Goal: Navigation & Orientation: Find specific page/section

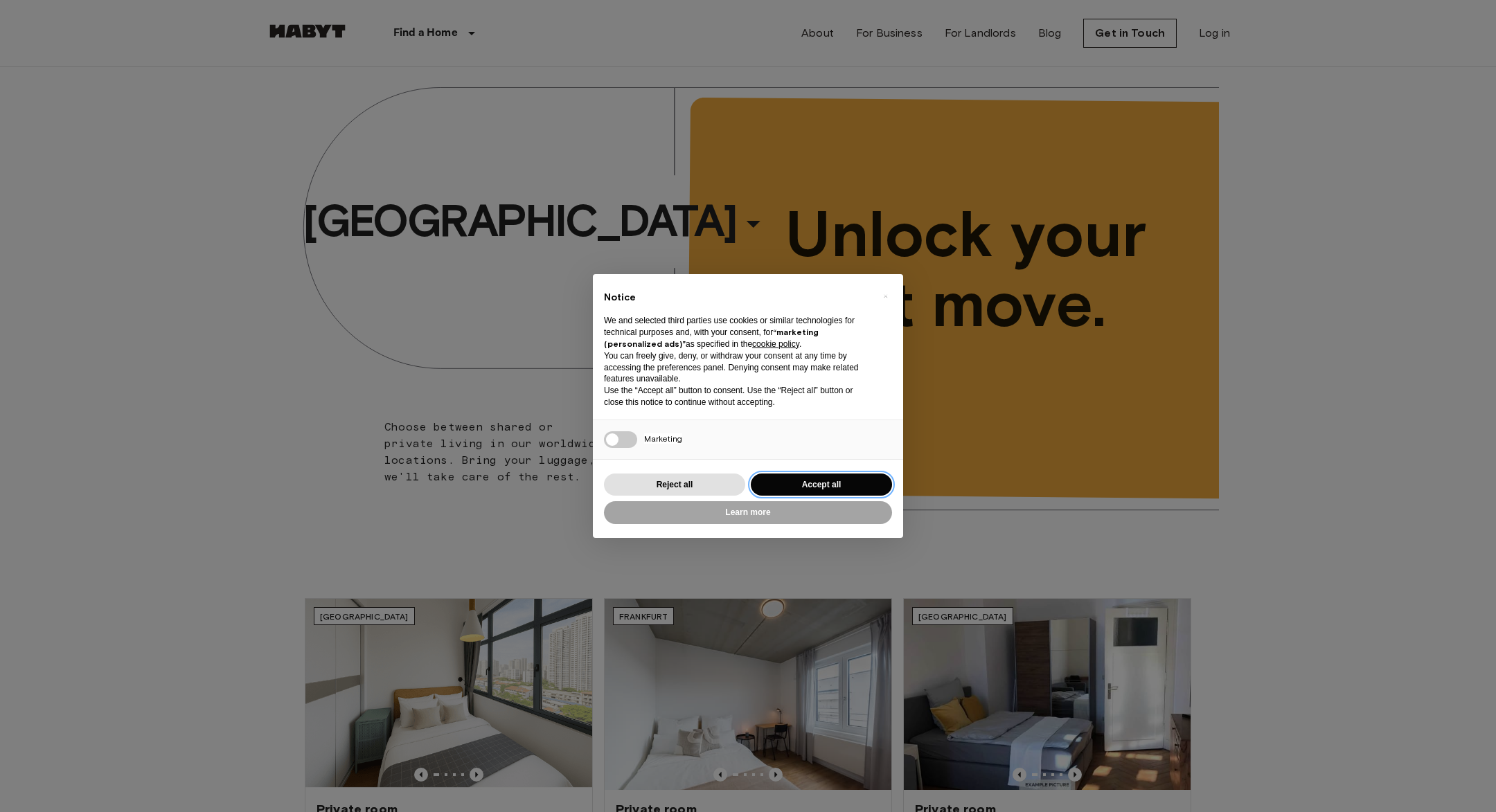
click at [848, 486] on button "Accept all" at bounding box center [821, 485] width 141 height 23
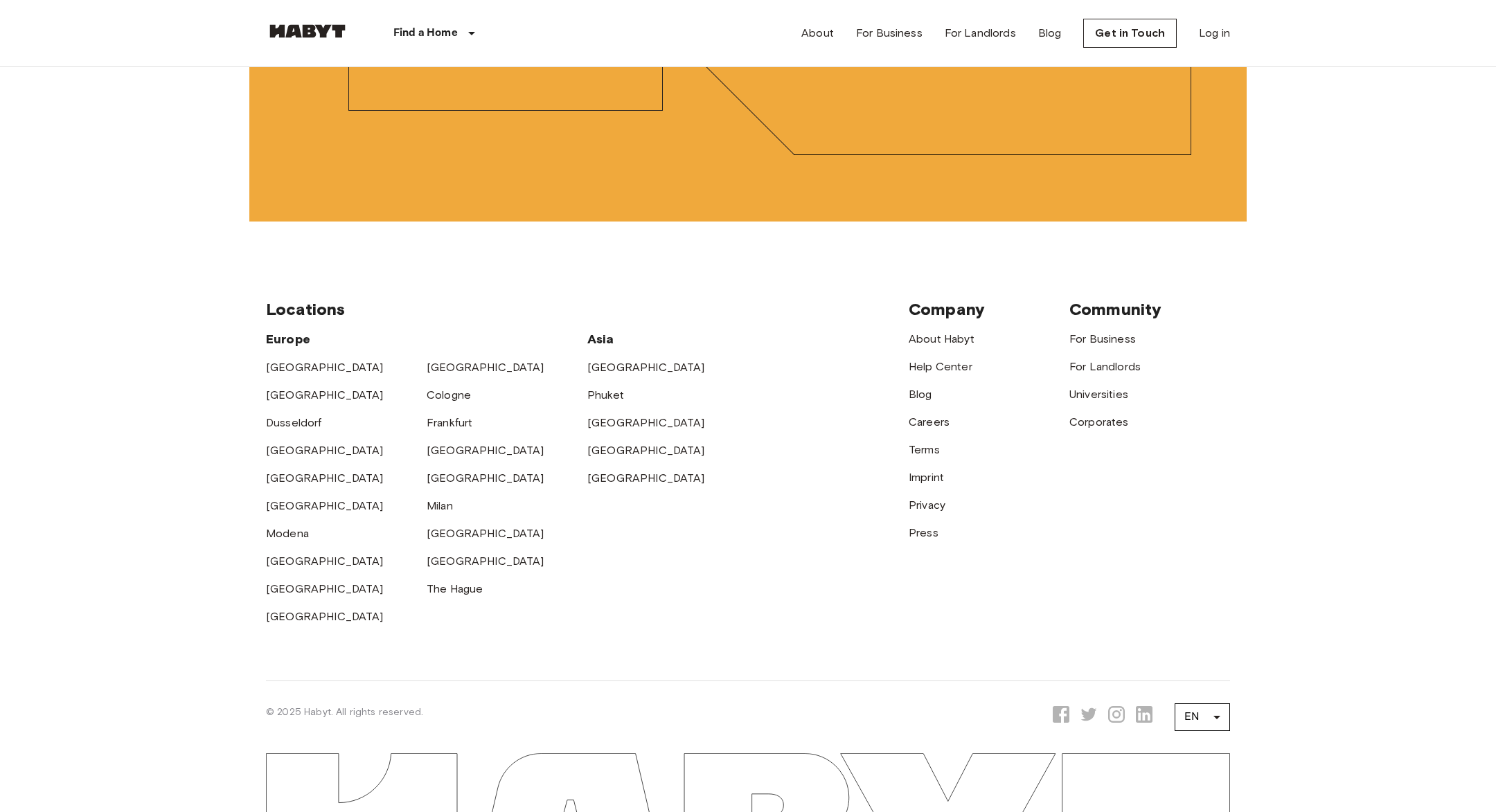
scroll to position [3759, 0]
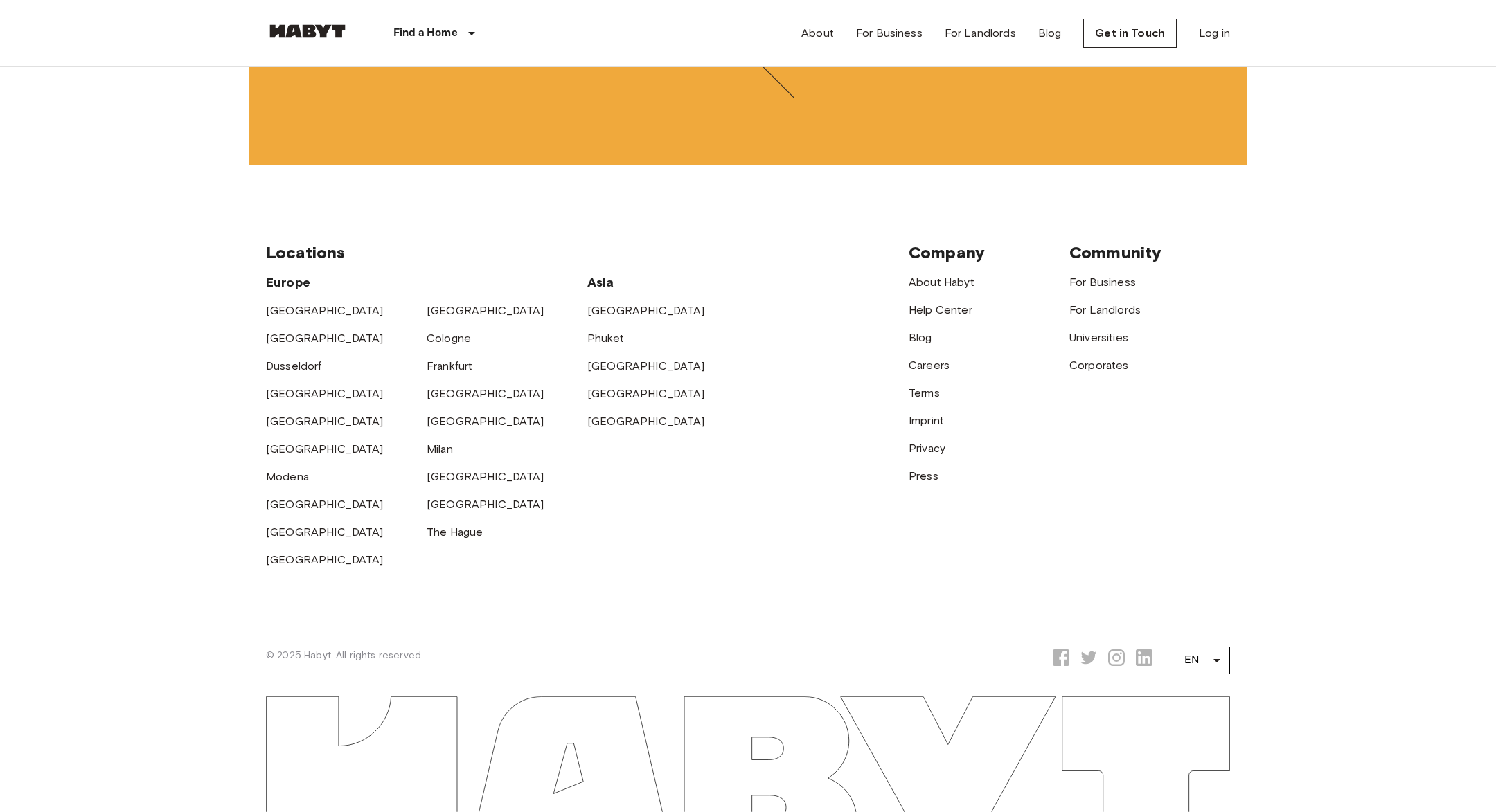
click at [1147, 660] on icon "Opens a new tab to Habyt LinkedIn page" at bounding box center [1145, 658] width 17 height 17
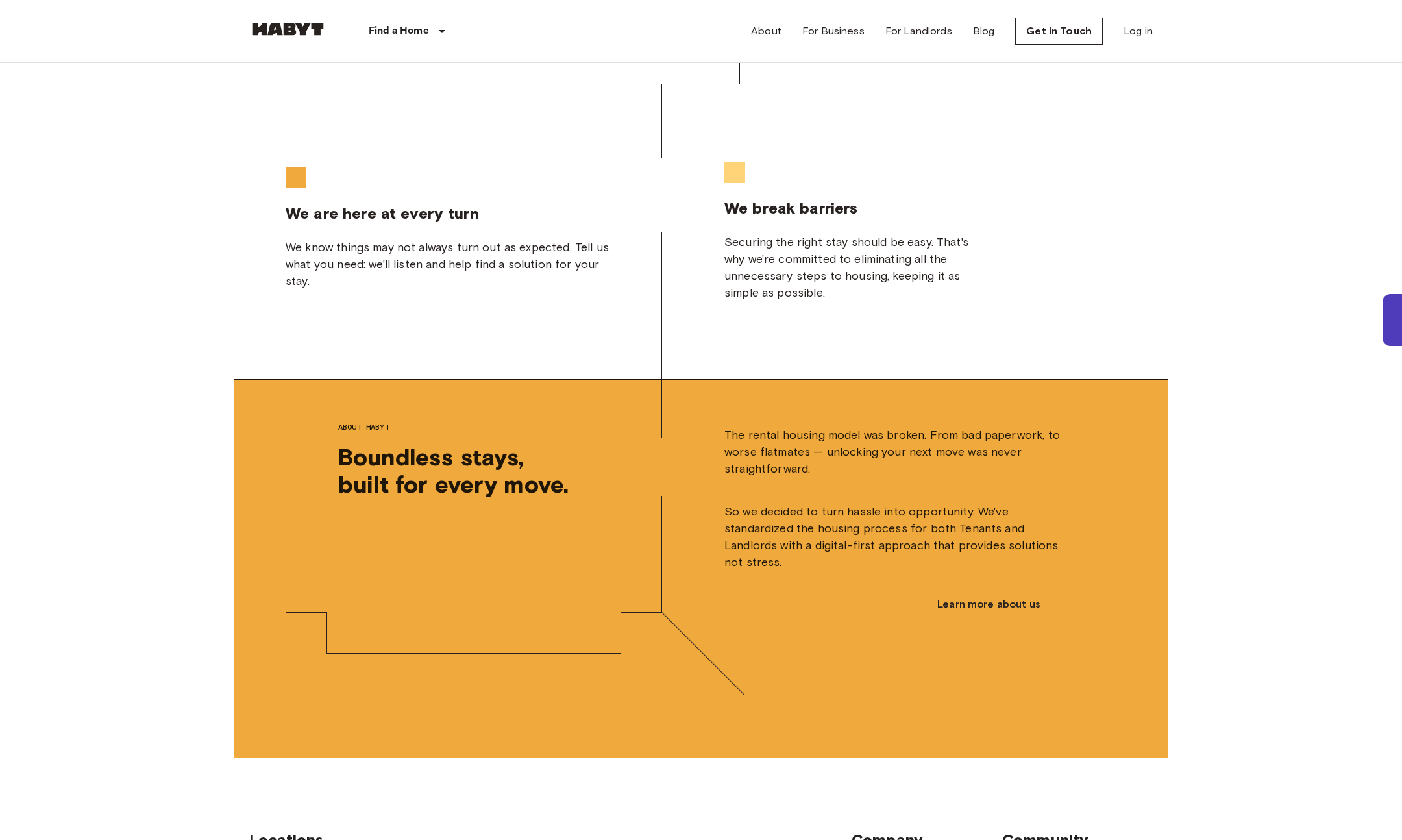
scroll to position [3524, 0]
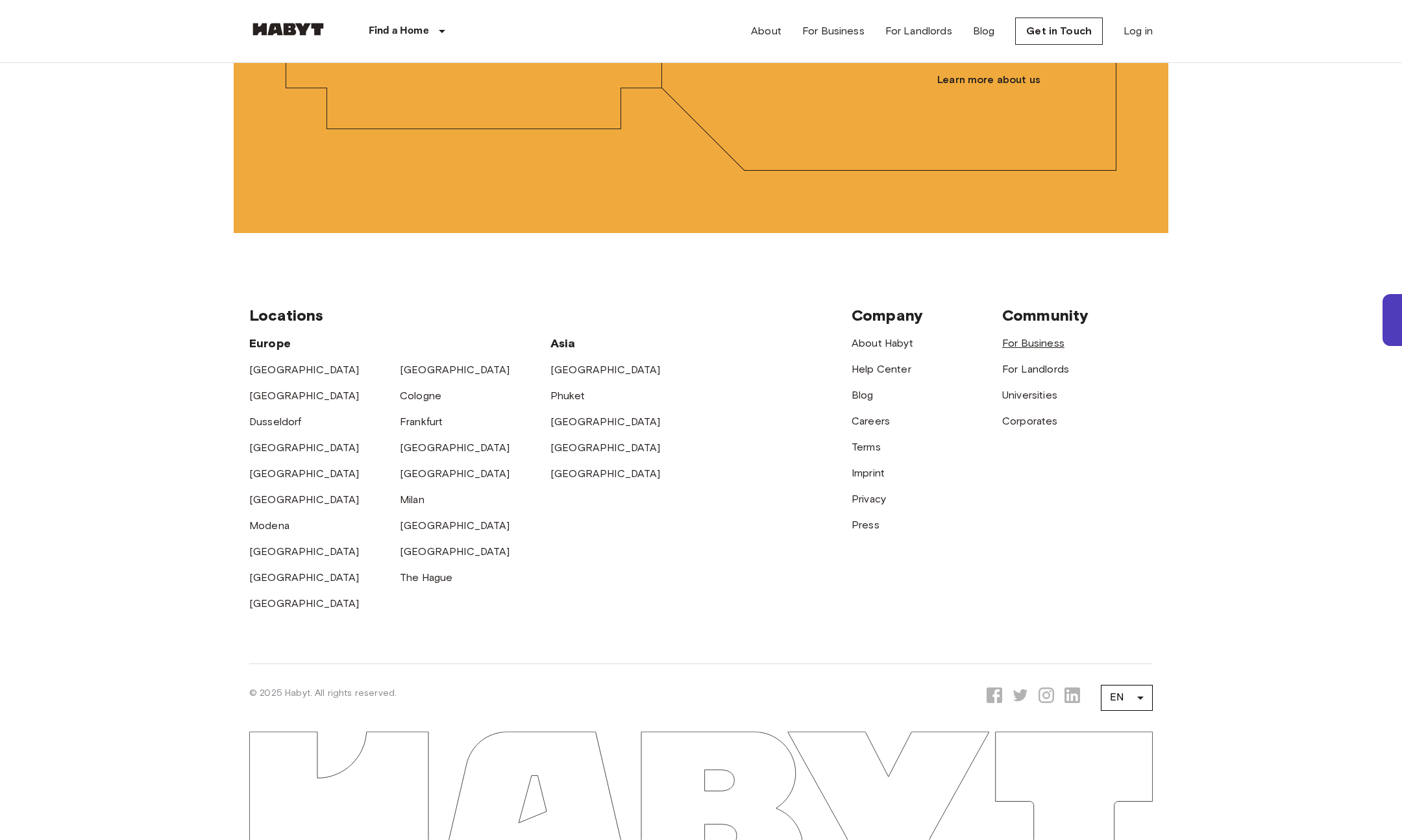
click at [1058, 345] on link "For Business" at bounding box center [1033, 342] width 62 height 12
click at [1037, 371] on link "For Landlords" at bounding box center [1035, 369] width 67 height 12
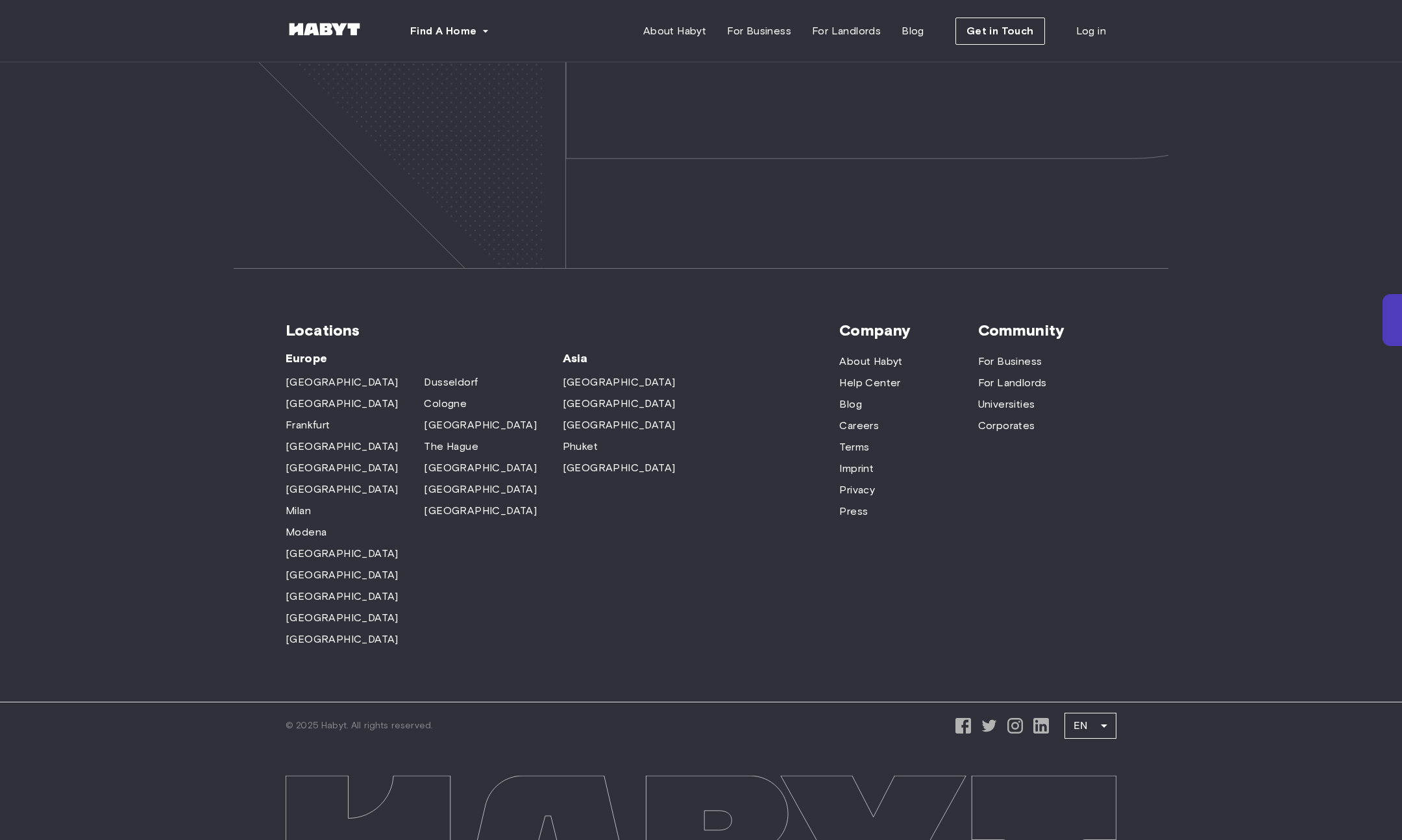
scroll to position [3845, 0]
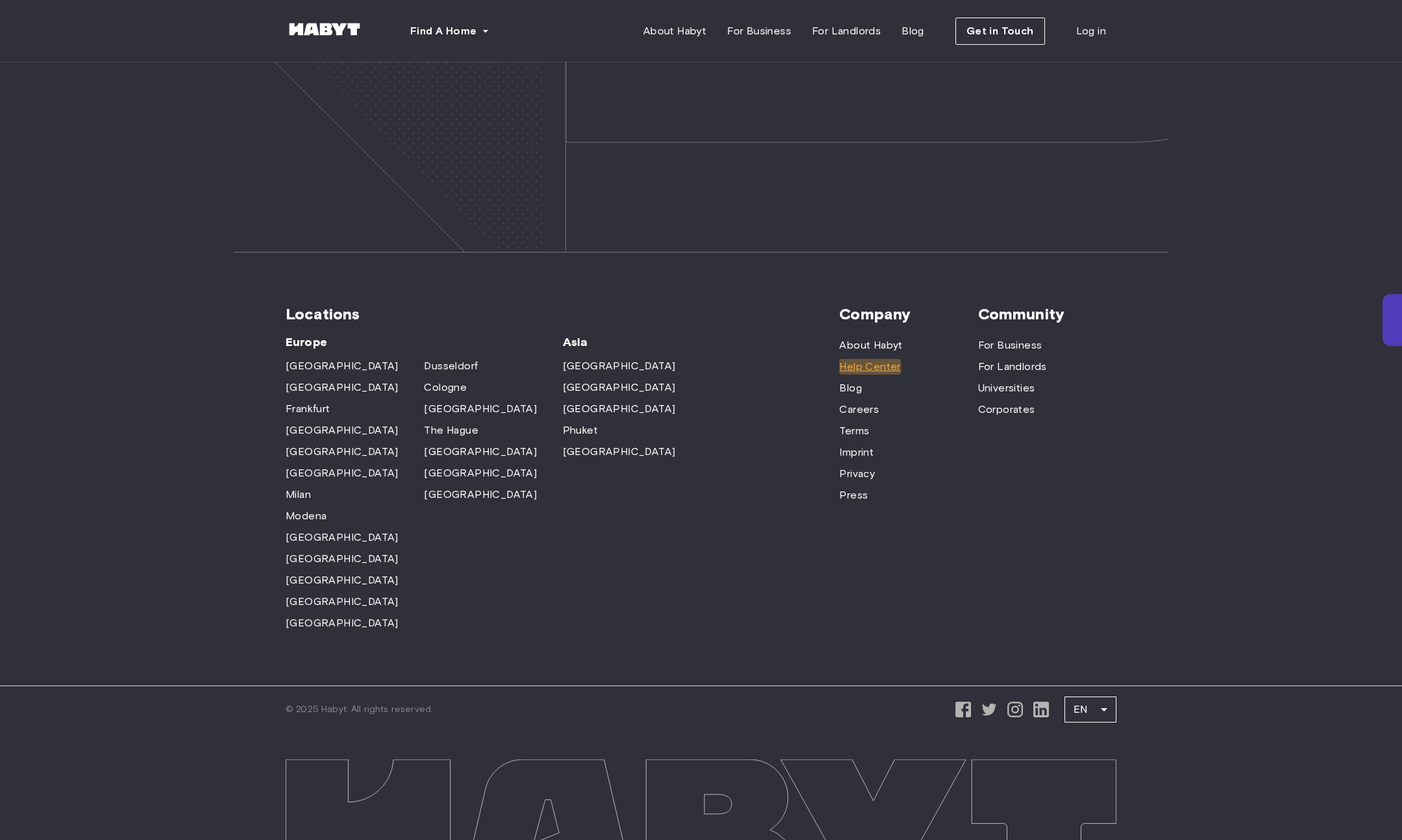
click at [881, 359] on span "Help Center" at bounding box center [869, 367] width 61 height 16
